Goal: Task Accomplishment & Management: Manage account settings

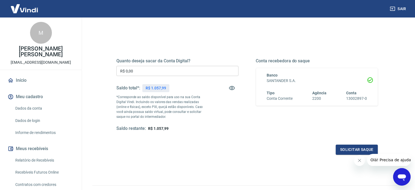
scroll to position [55, 0]
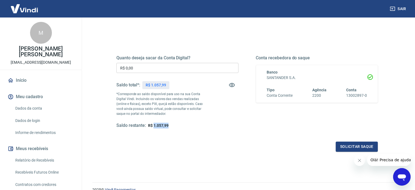
drag, startPoint x: 154, startPoint y: 126, endPoint x: 171, endPoint y: 126, distance: 16.4
click at [171, 126] on div "Saldo restante: R$ 1.057,99" at bounding box center [177, 126] width 122 height 6
copy span "1.057,99"
